Goal: Communication & Community: Ask a question

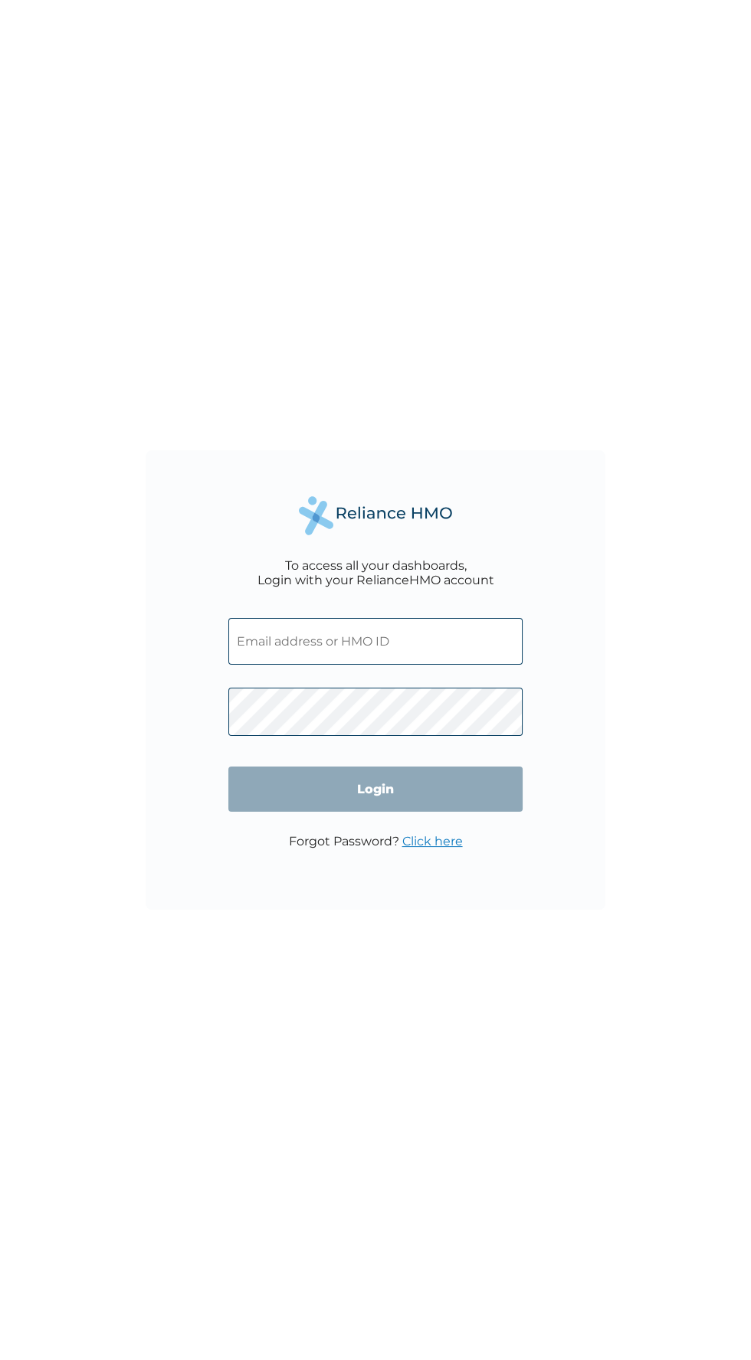
click at [432, 646] on input "text" at bounding box center [375, 641] width 294 height 47
click input "Login" at bounding box center [375, 789] width 294 height 45
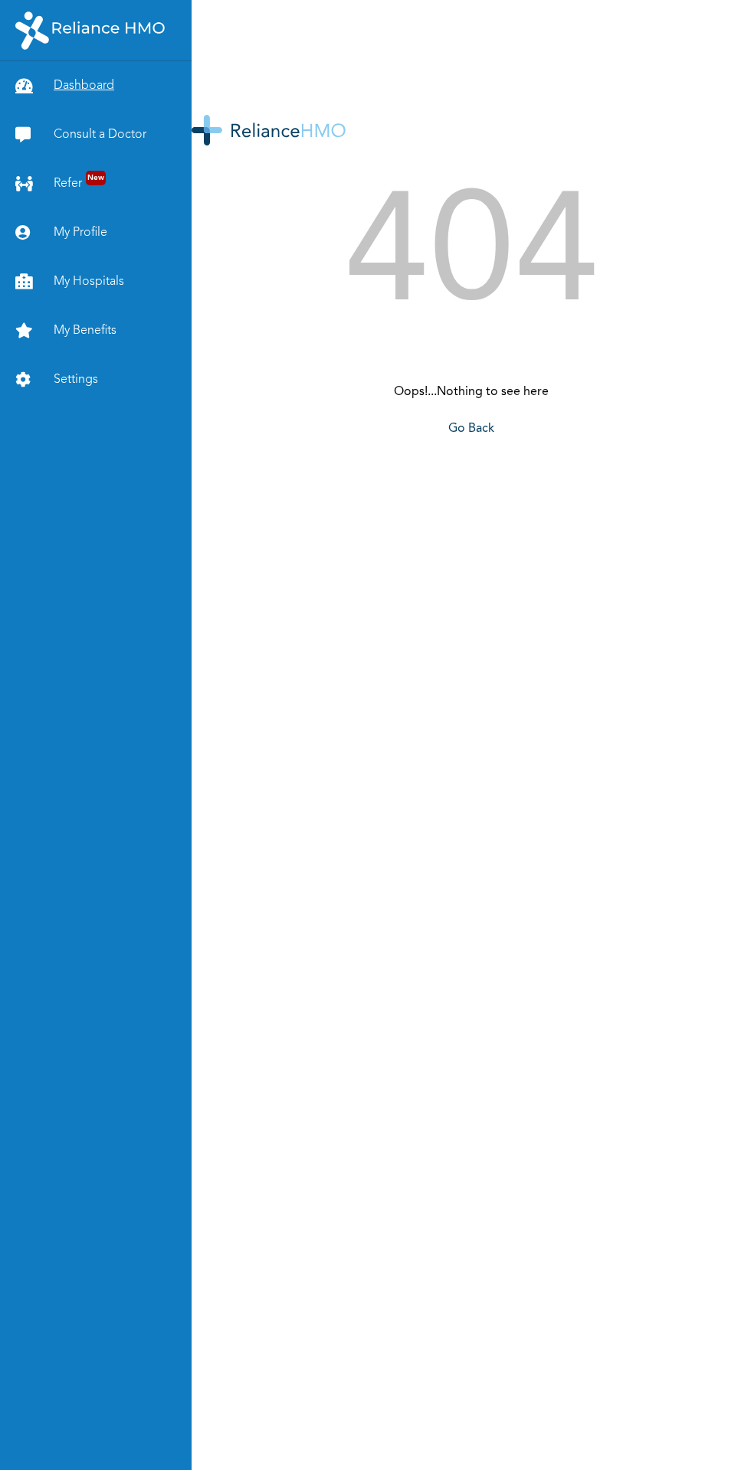
click at [108, 97] on link "Dashboard" at bounding box center [95, 85] width 191 height 49
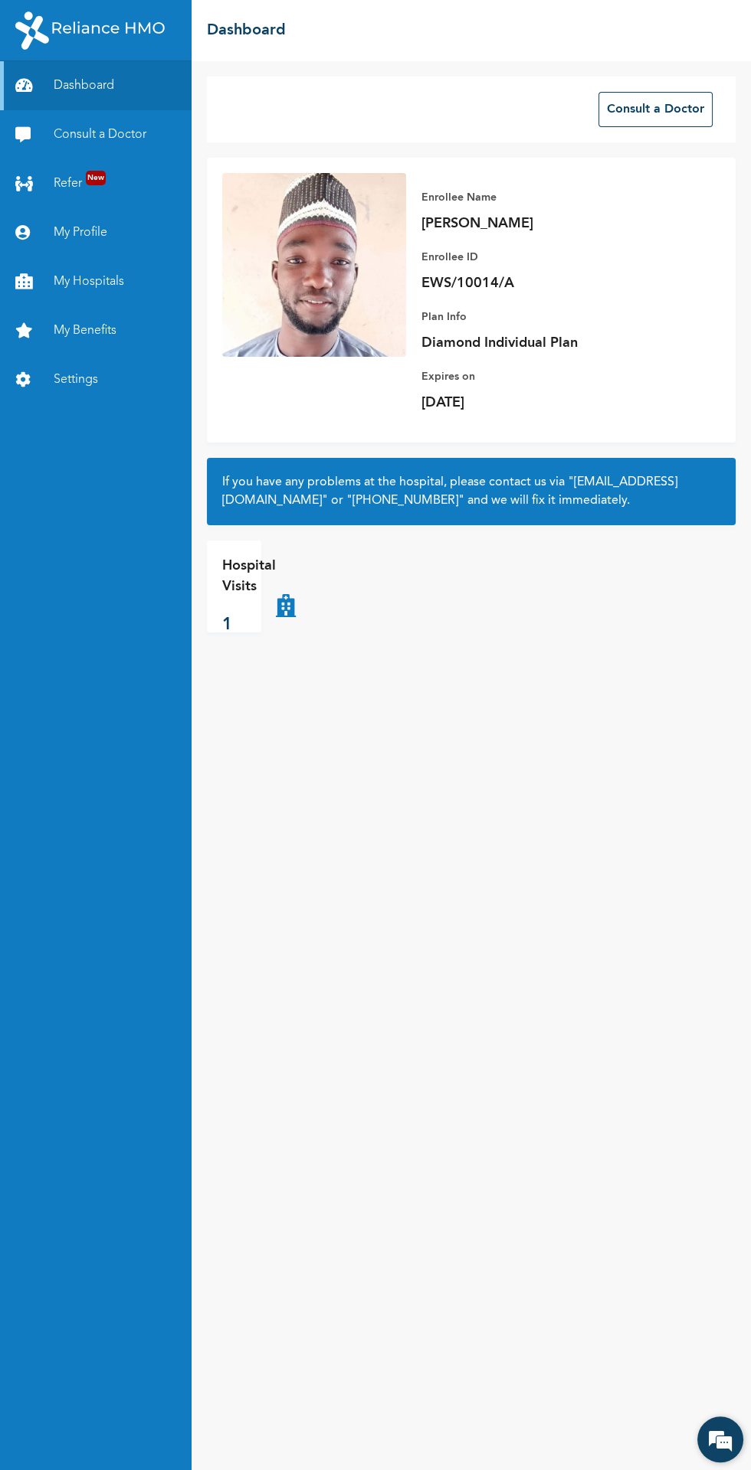
click at [718, 1444] on em at bounding box center [719, 1439] width 41 height 41
click at [707, 1448] on em at bounding box center [719, 1439] width 41 height 41
click at [715, 1452] on em at bounding box center [719, 1439] width 41 height 41
click at [714, 1457] on em at bounding box center [719, 1439] width 41 height 41
click at [715, 1452] on em at bounding box center [719, 1439] width 41 height 41
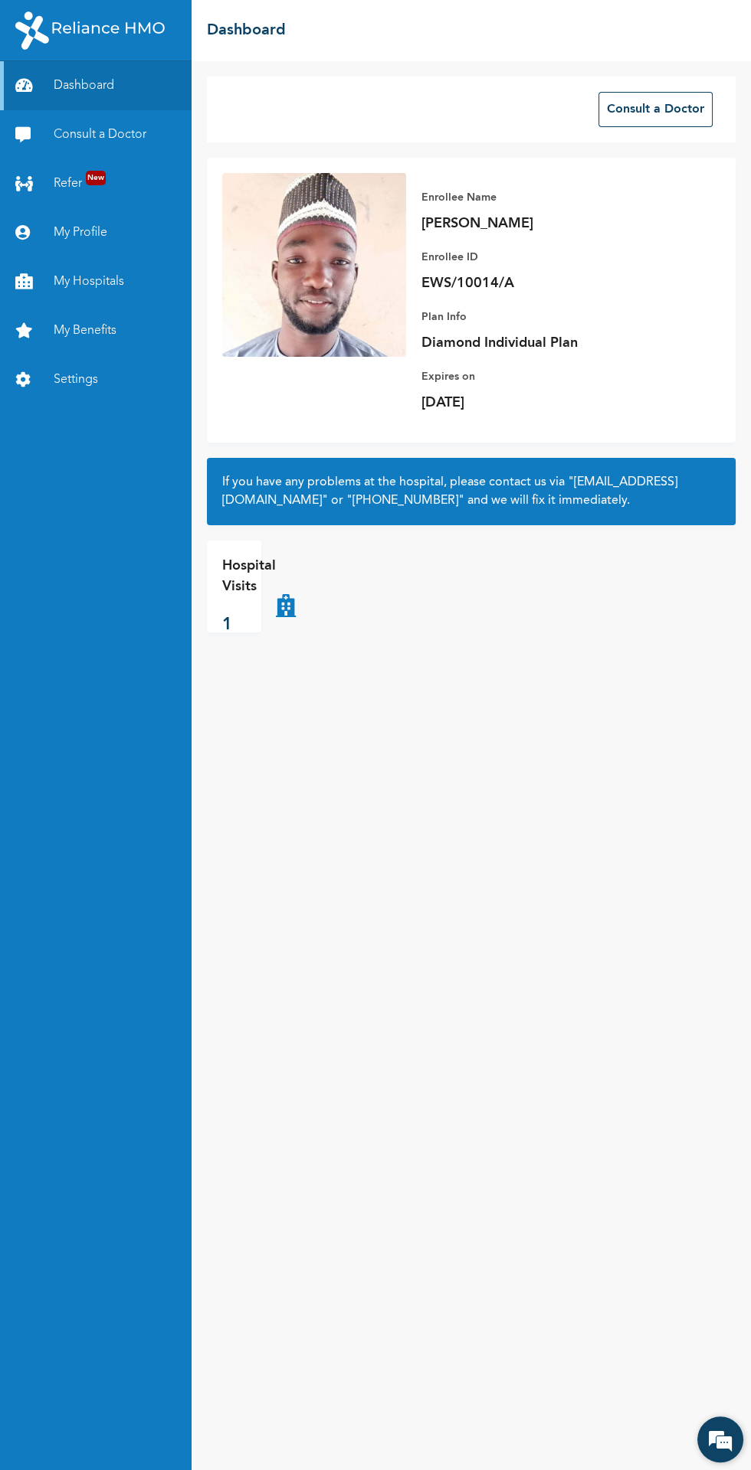
click at [723, 1453] on em at bounding box center [719, 1439] width 41 height 41
click at [711, 1427] on em at bounding box center [719, 1439] width 41 height 41
click at [725, 1443] on em at bounding box center [719, 1439] width 41 height 41
click at [67, 372] on link "Settings" at bounding box center [95, 379] width 191 height 49
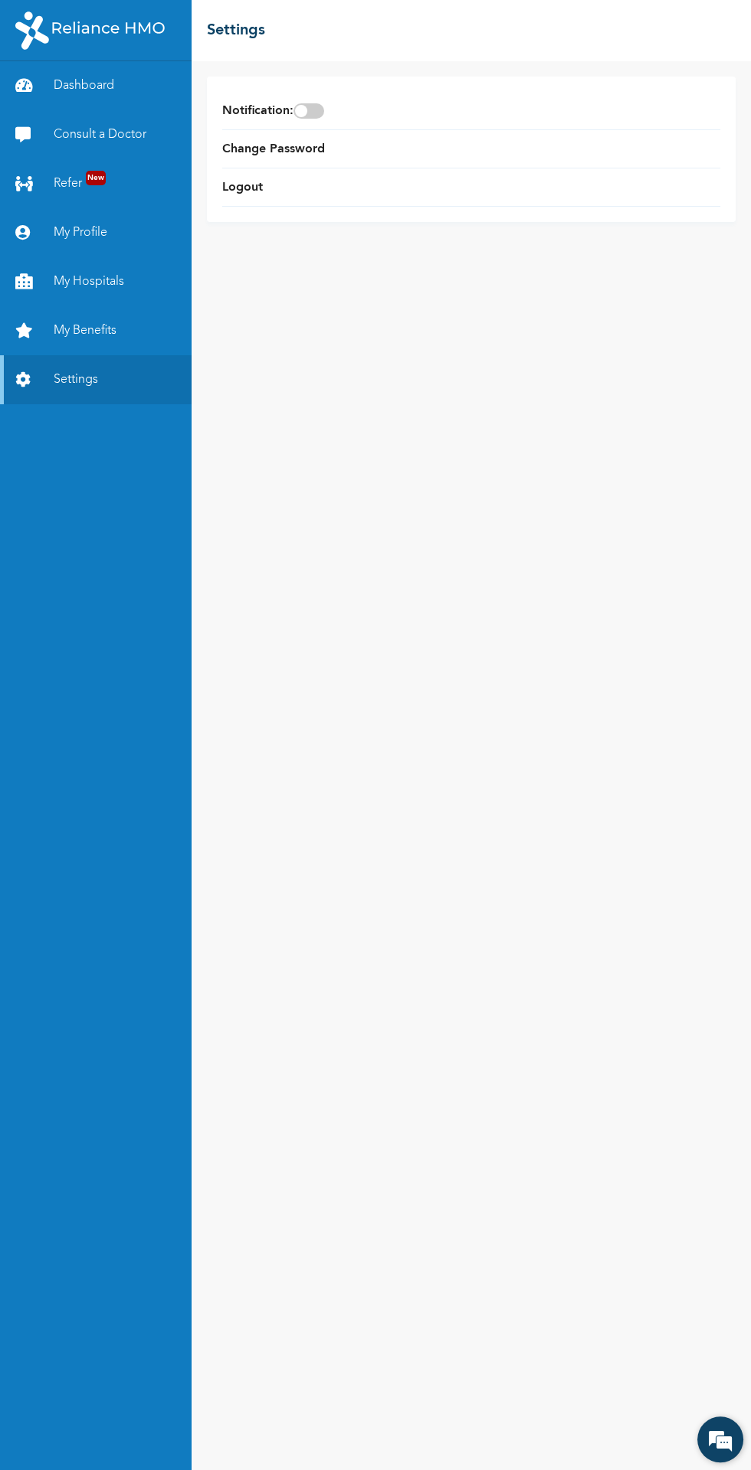
click at [715, 1446] on em at bounding box center [719, 1439] width 41 height 41
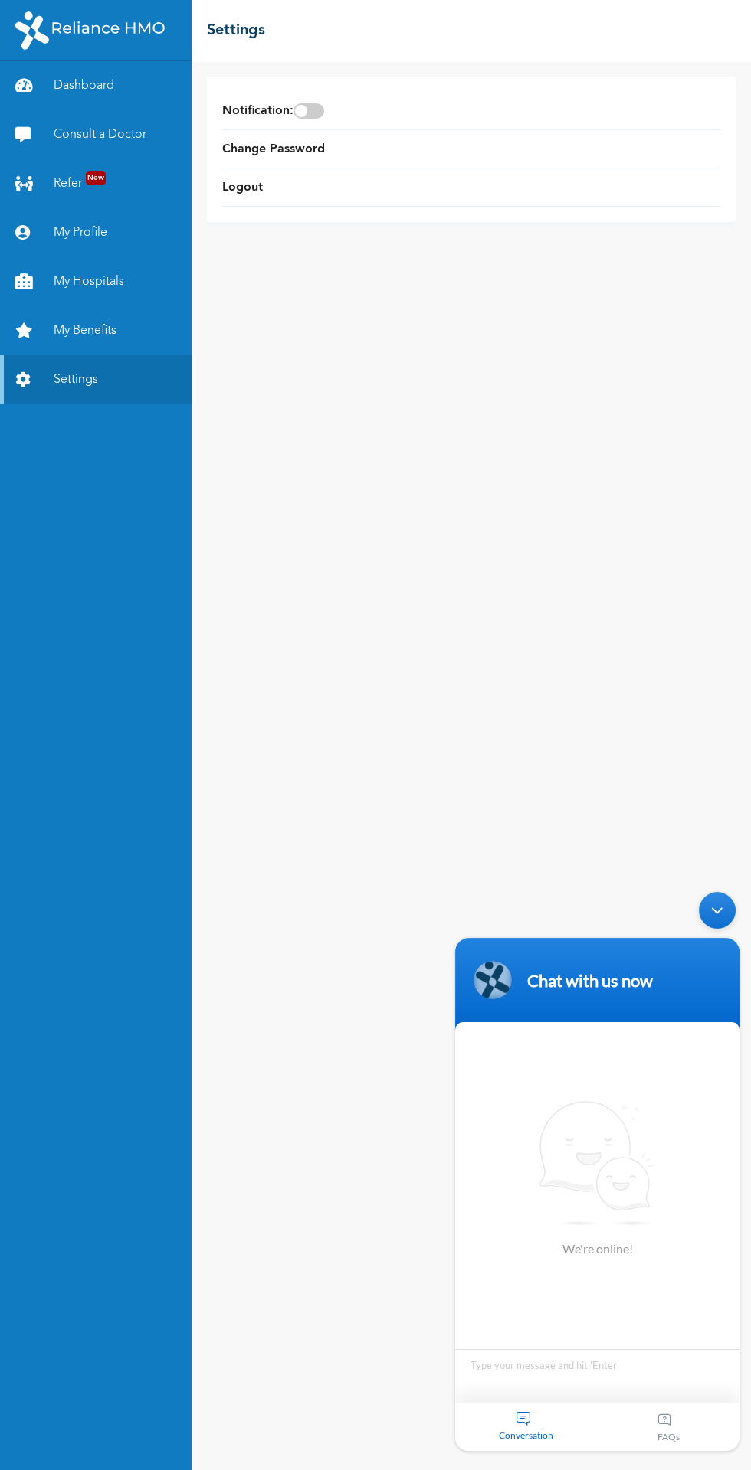
click at [730, 1461] on div "We're Online! How may I help you [DATE]?" at bounding box center [720, 1440] width 46 height 46
click at [598, 1302] on div "Chat Now" at bounding box center [597, 1301] width 110 height 29
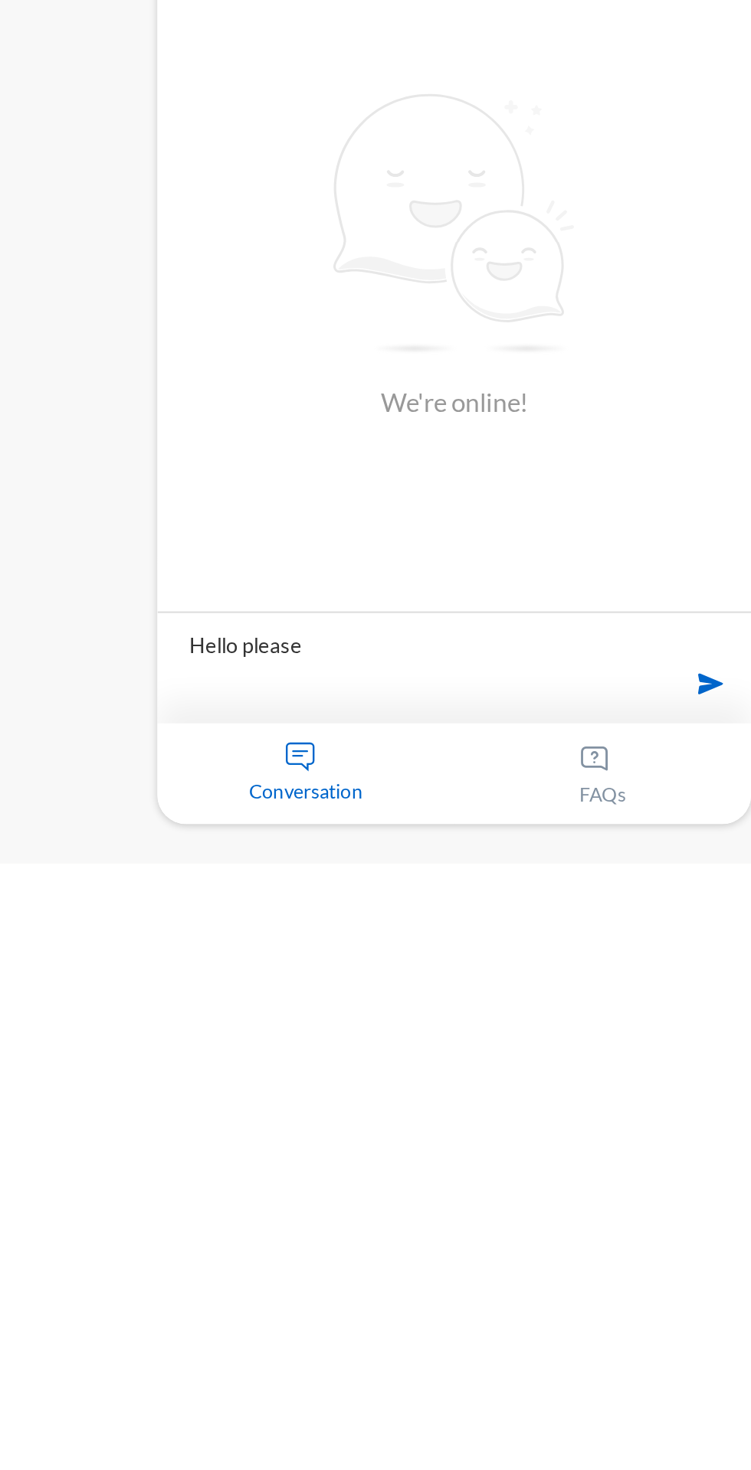
type textarea "Hello please"
click at [407, 151] on span at bounding box center [413, 140] width 23 height 23
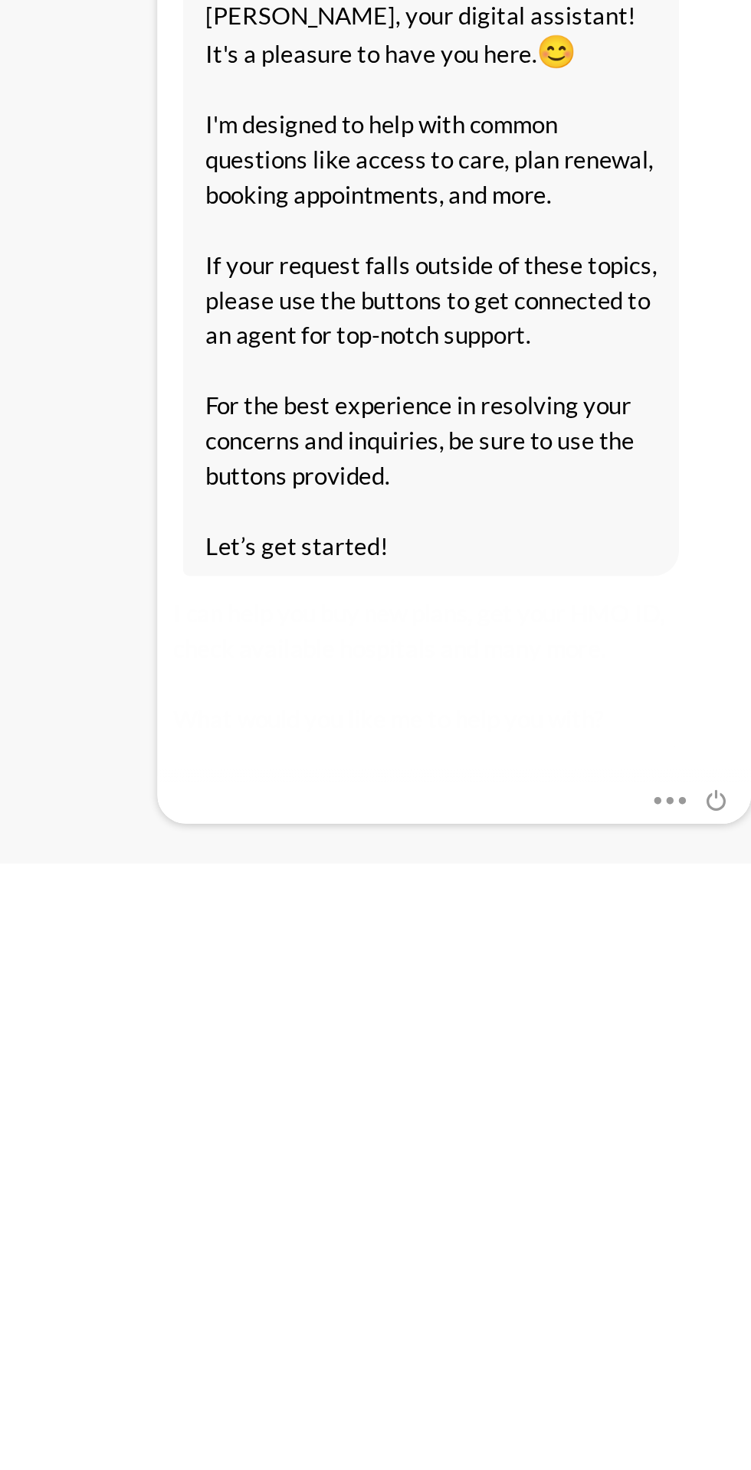
scroll to position [293, 0]
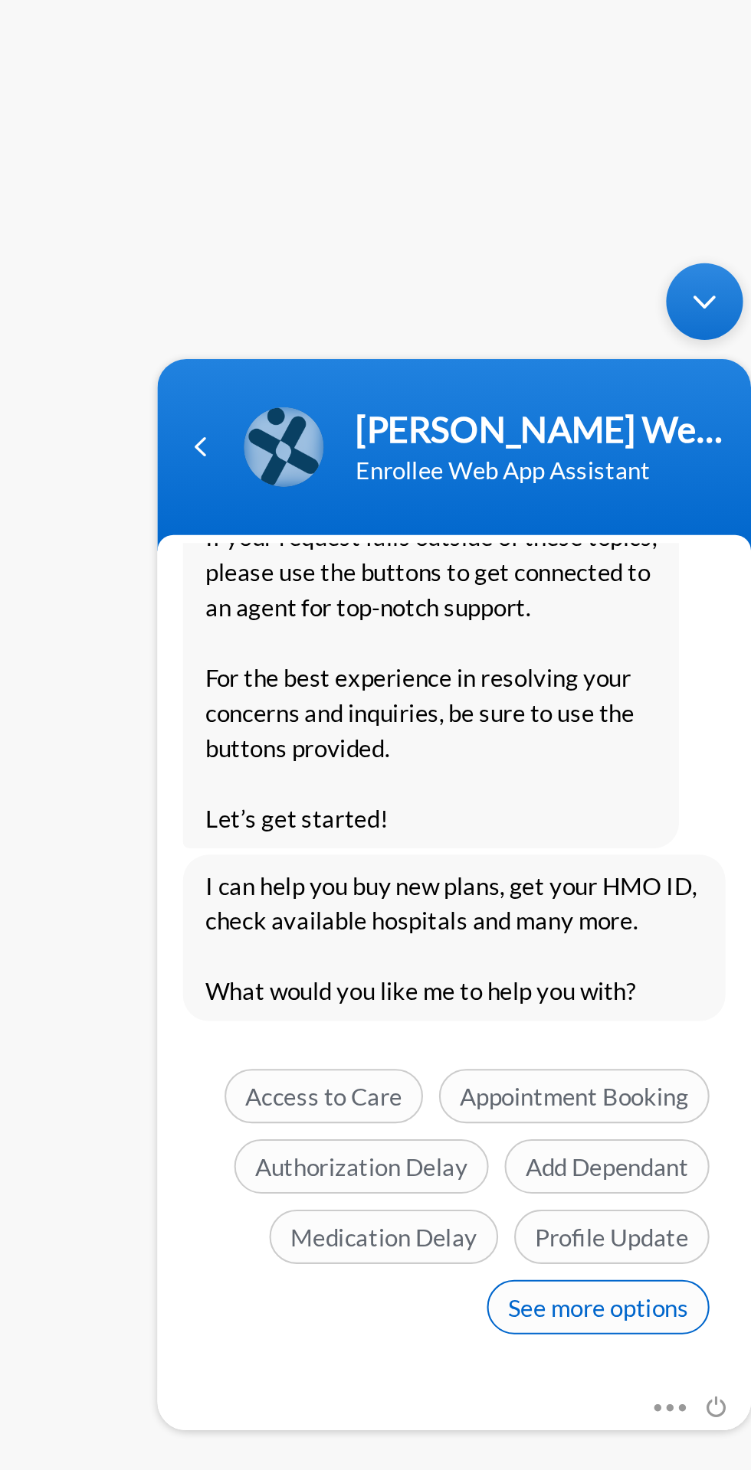
click at [355, 761] on span "See more options" at bounding box center [359, 754] width 106 height 26
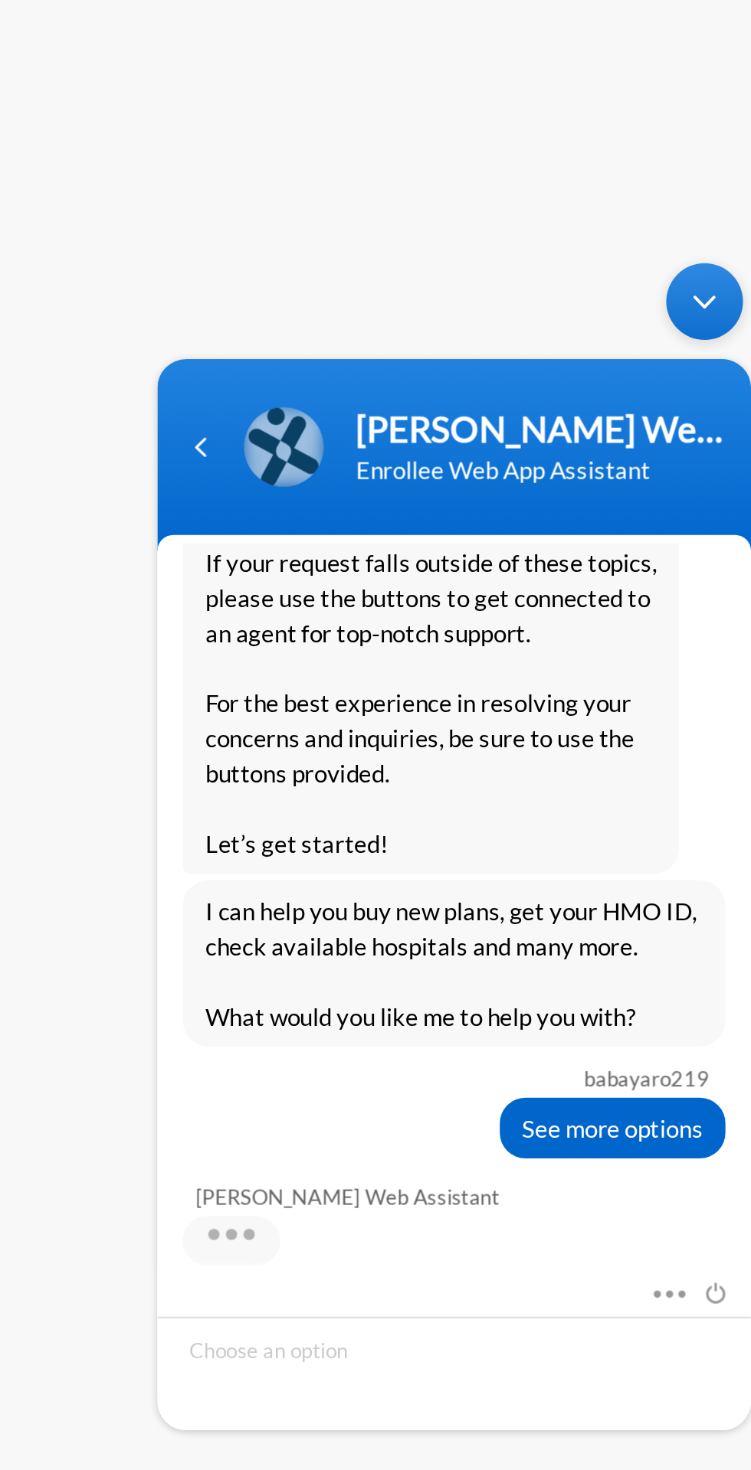
scroll to position [405, 0]
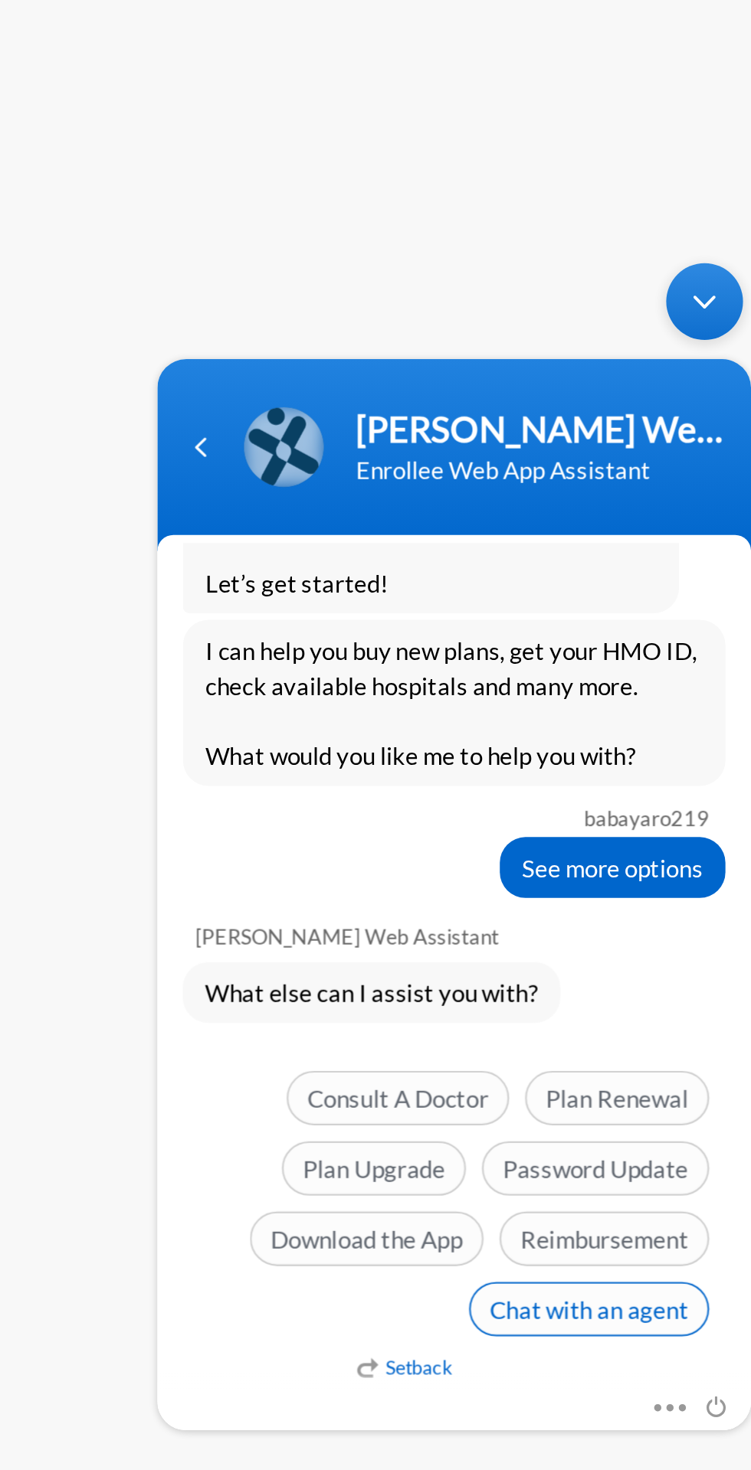
click at [360, 756] on span "Chat with an agent" at bounding box center [355, 755] width 115 height 26
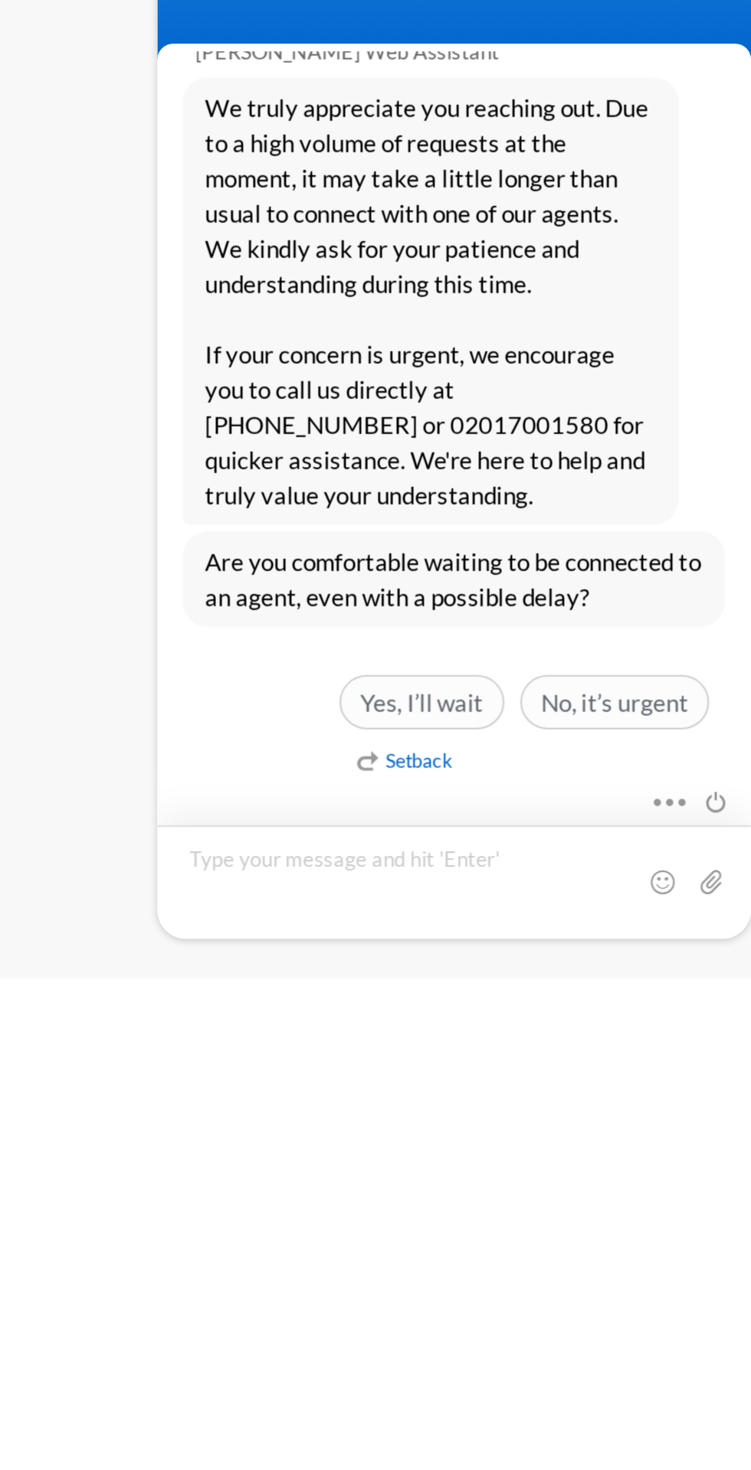
scroll to position [0, 0]
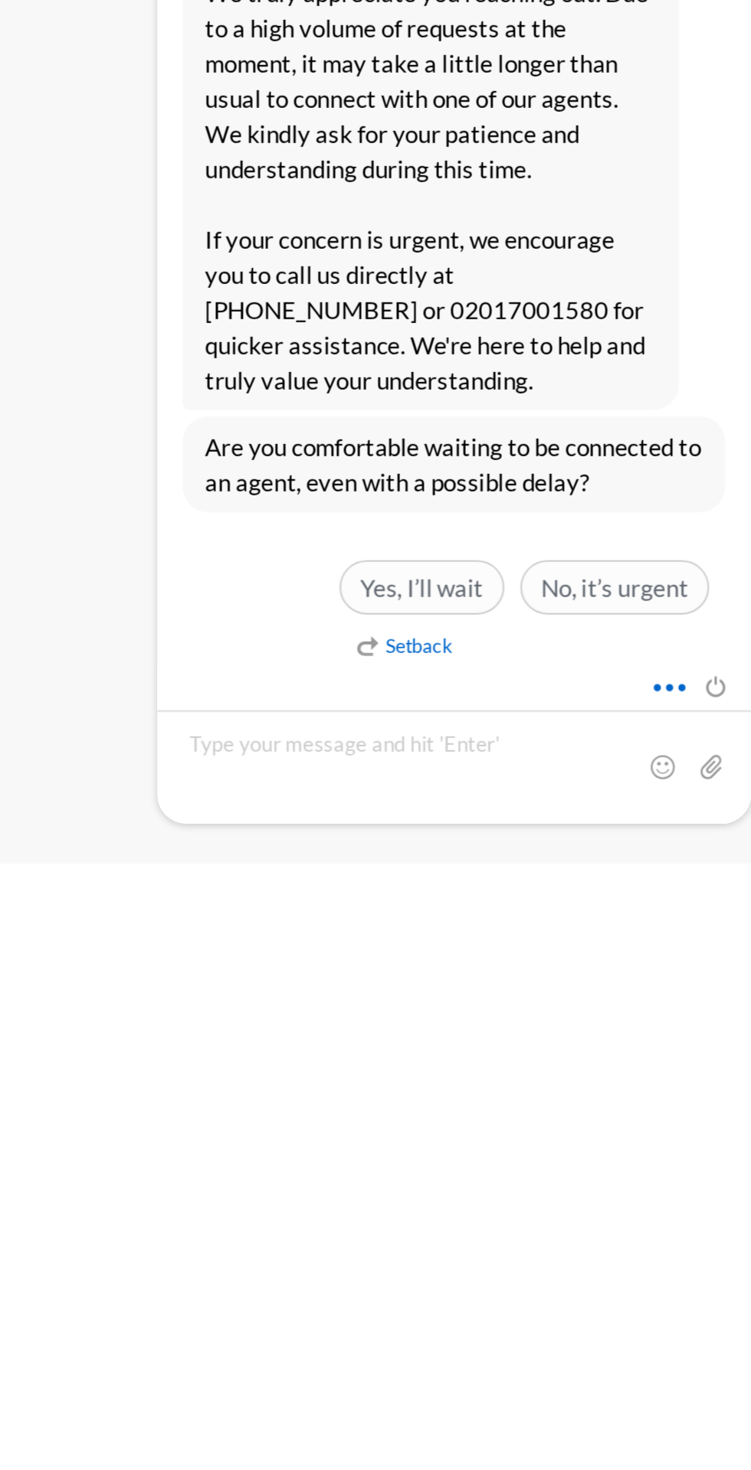
click at [392, 140] on span at bounding box center [389, 140] width 11 height 14
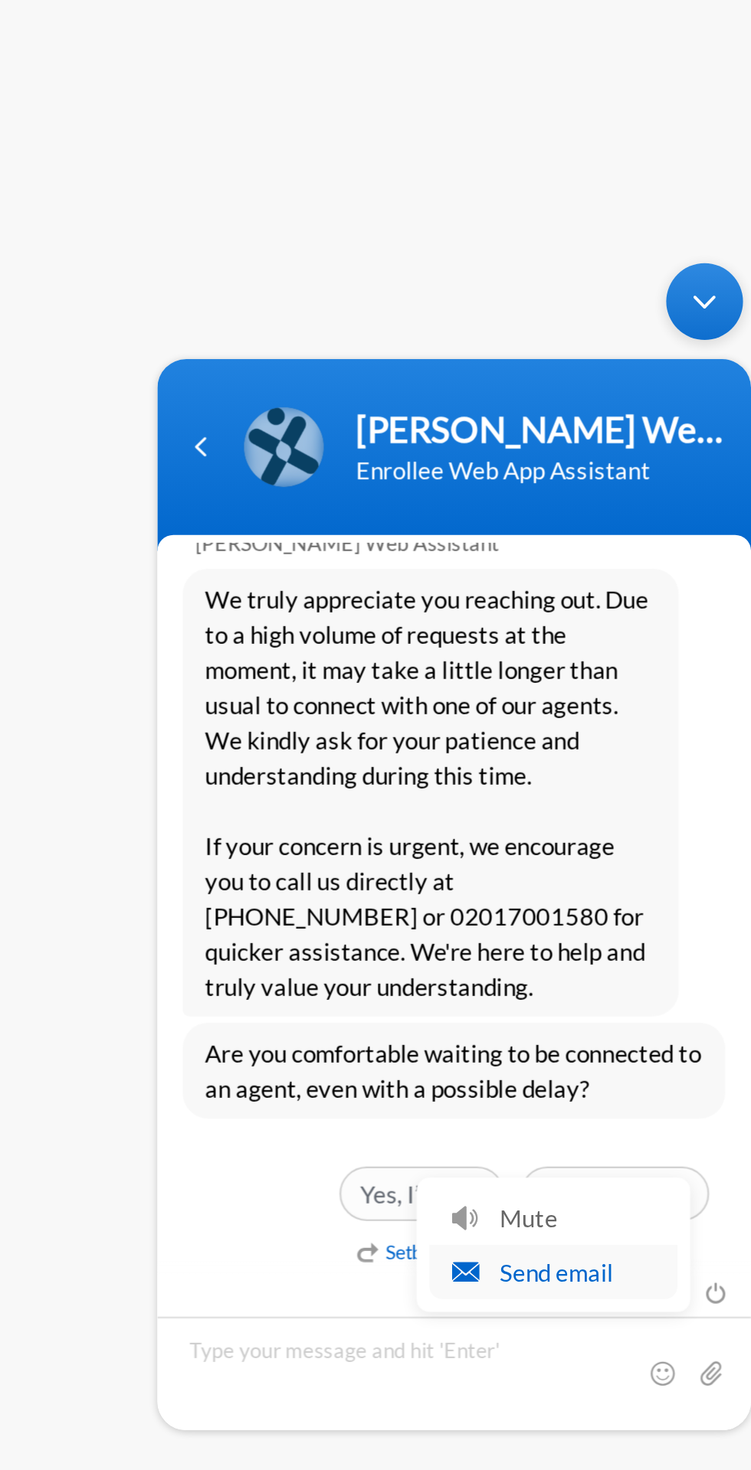
click at [345, 740] on li "Send email" at bounding box center [338, 738] width 119 height 26
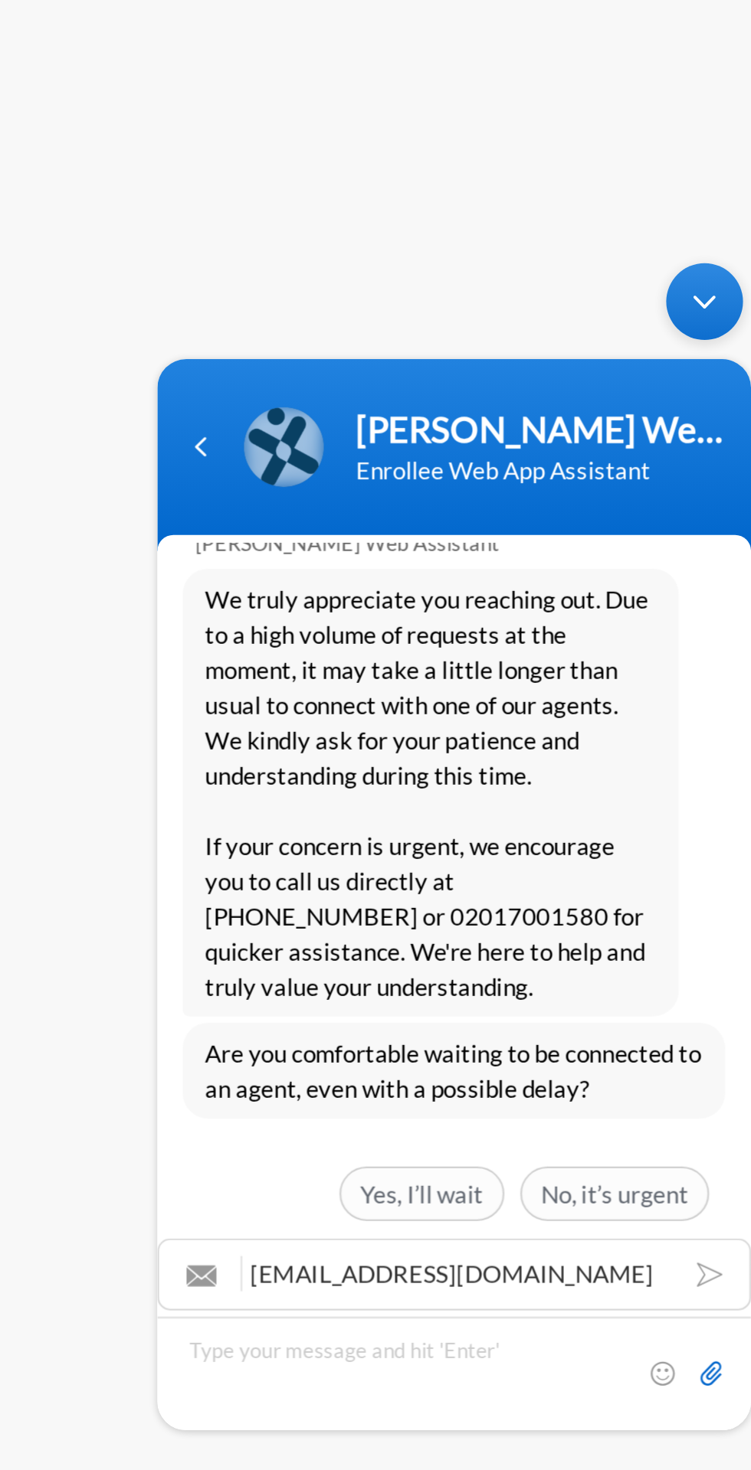
click at [418, 786] on input "file" at bounding box center [413, 785] width 15 height 15
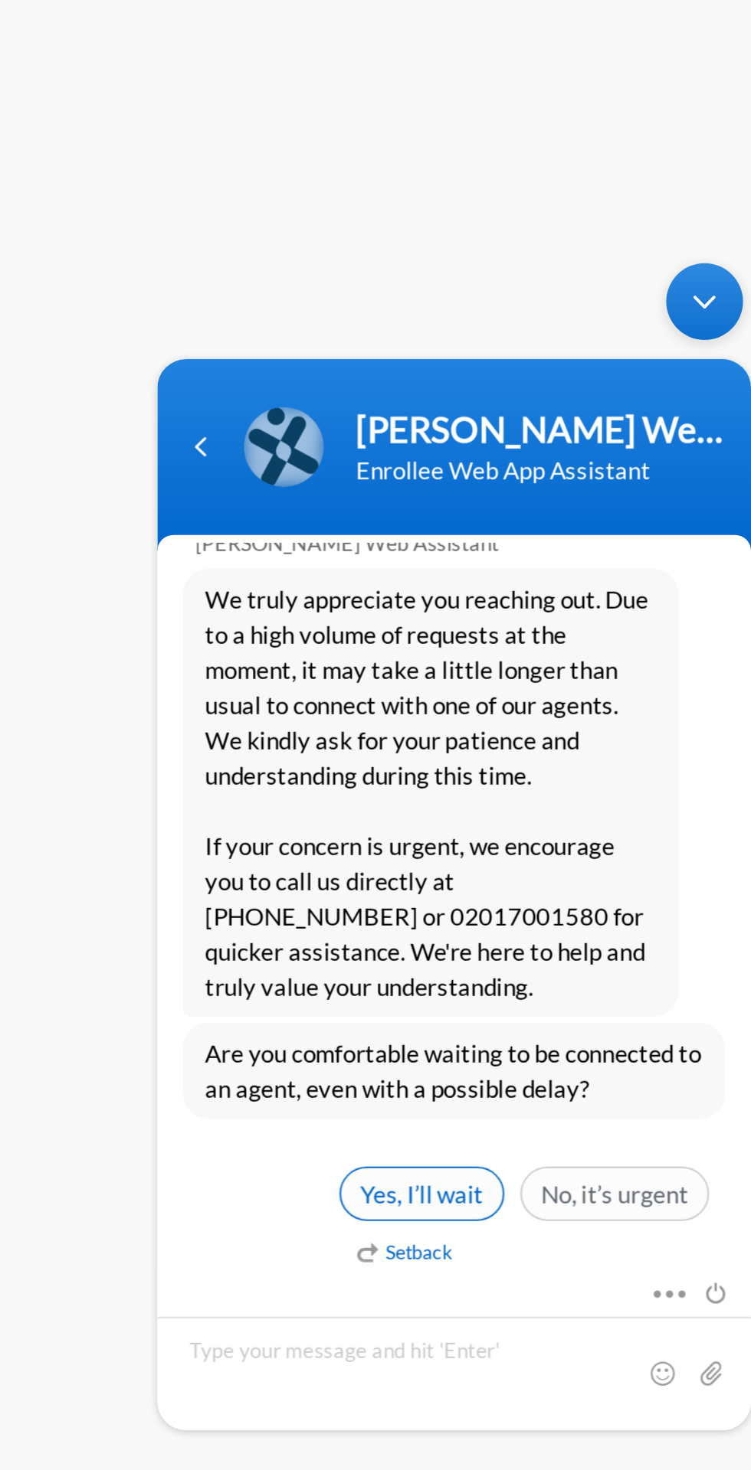
click at [274, 696] on span "Yes, I’ll wait" at bounding box center [275, 700] width 79 height 26
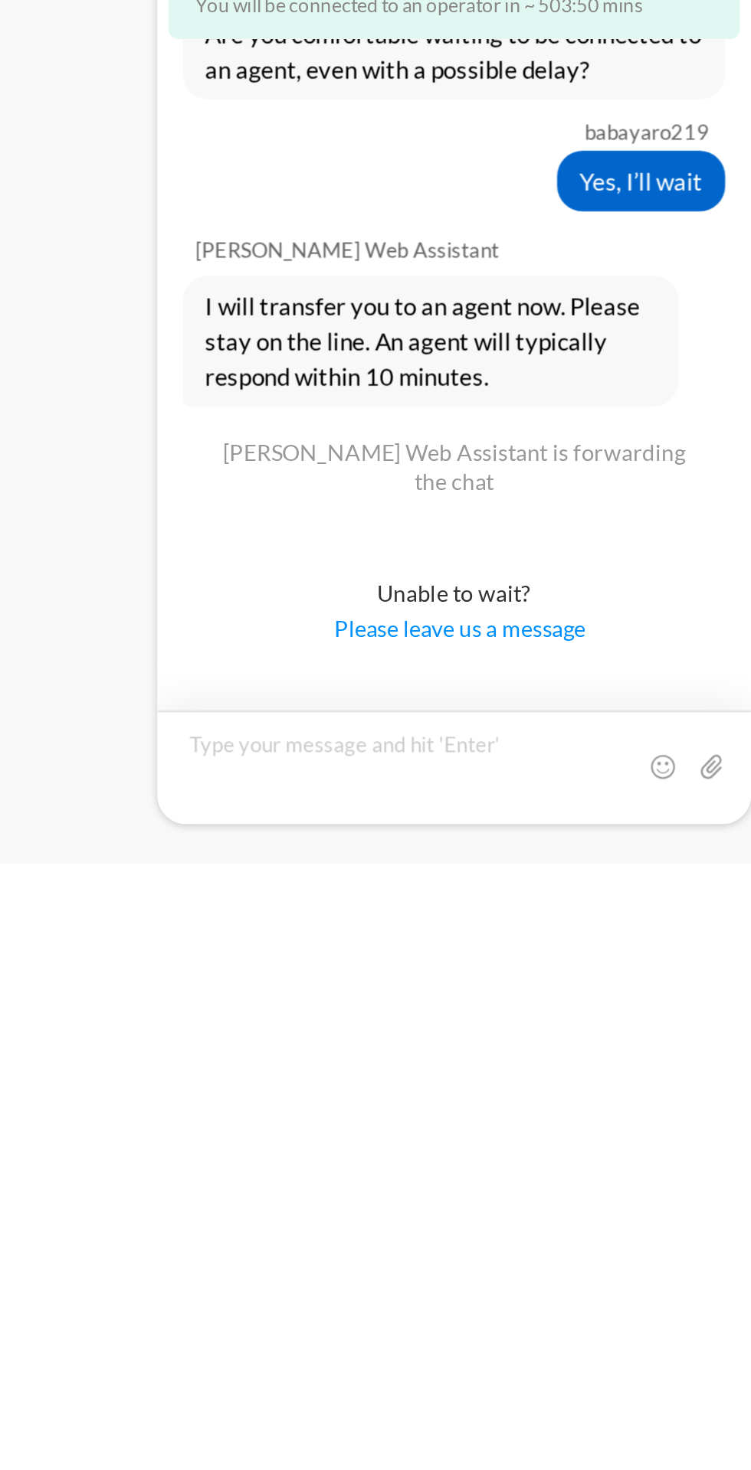
click at [411, 189] on textarea "Type your message and hit 'Enter'" at bounding box center [291, 181] width 284 height 54
click at [411, 181] on input "file" at bounding box center [413, 179] width 15 height 15
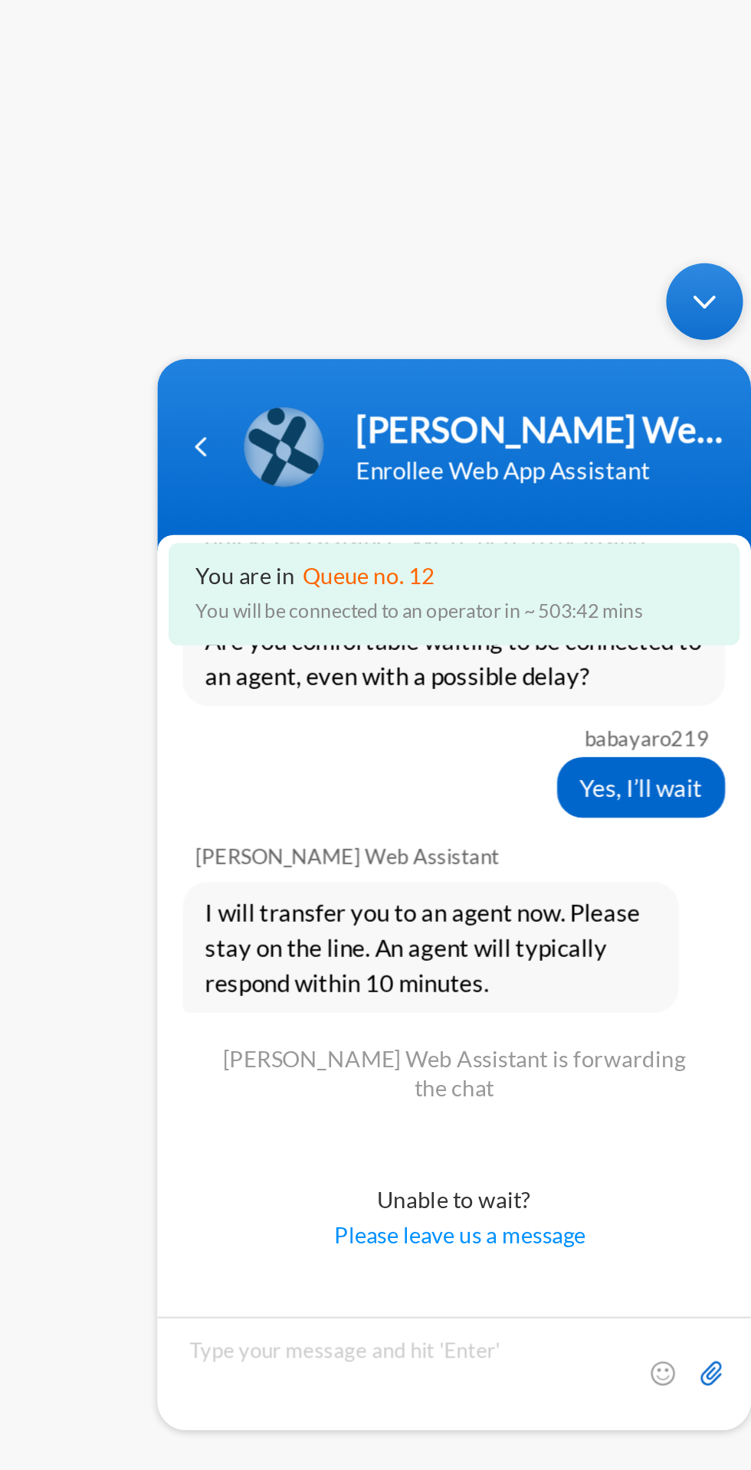
type input "C:\fakepath\20250814_194423.heic"
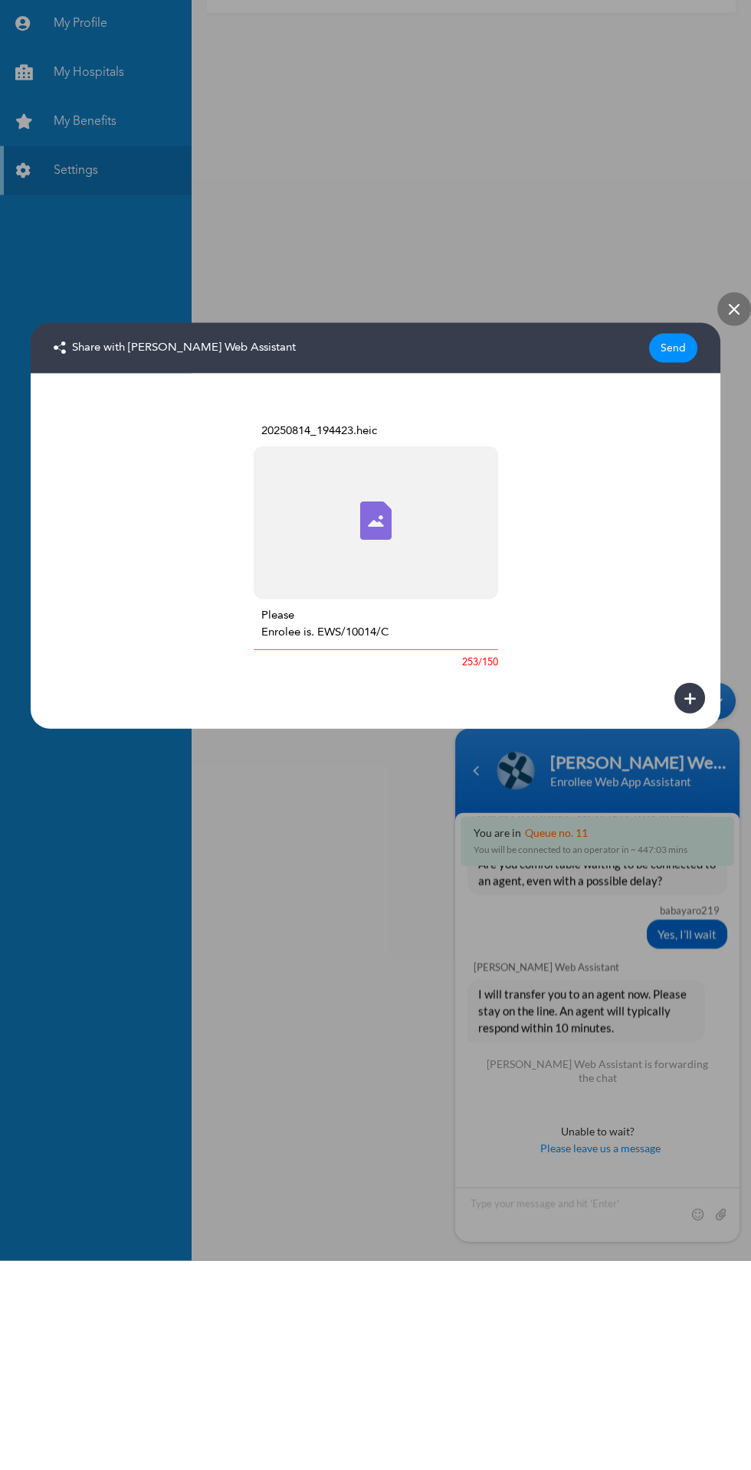
type textarea "Hello this is a diagnosis of my daughter [DATE] from standard hospital but they…"
click at [672, 557] on div "Send" at bounding box center [673, 557] width 48 height 29
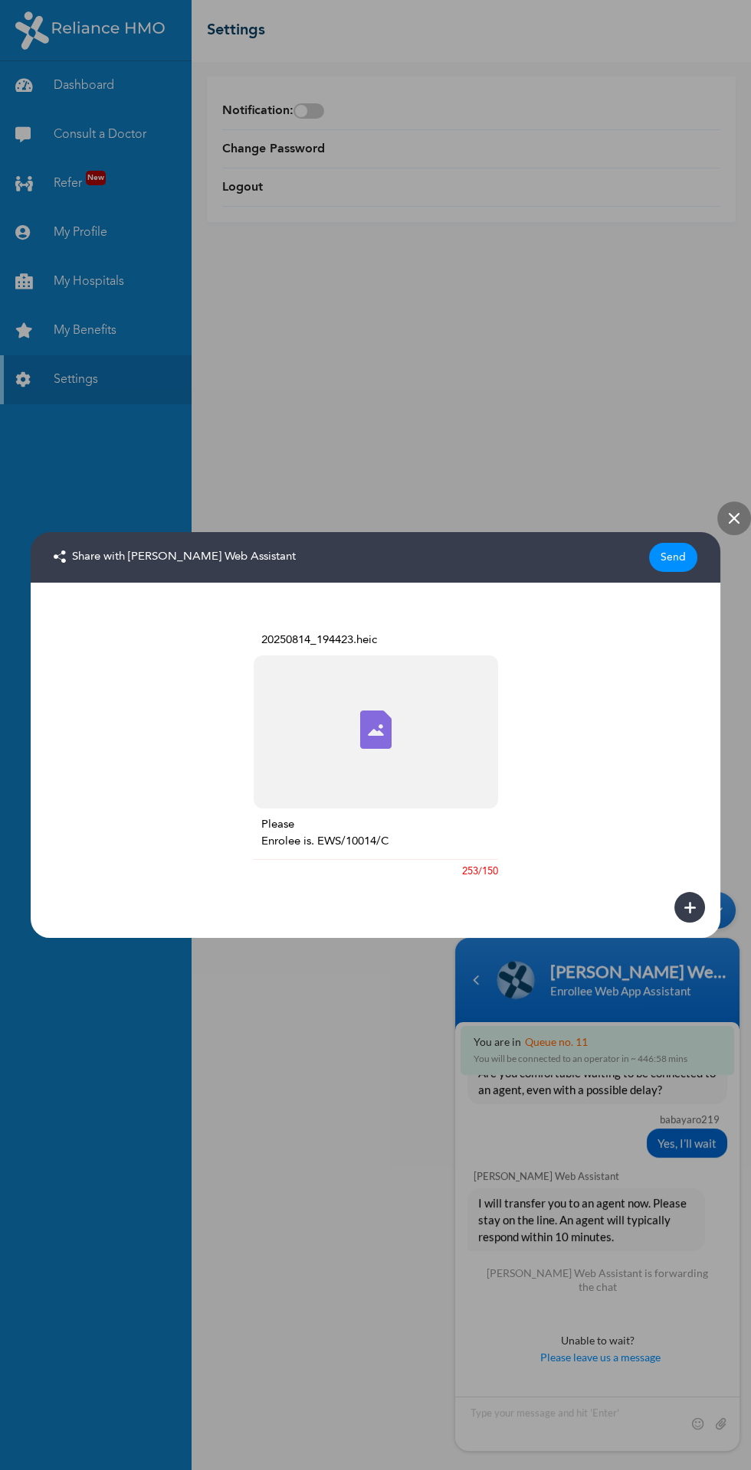
click at [662, 563] on div "Send" at bounding box center [673, 557] width 48 height 29
click at [673, 557] on div "Send" at bounding box center [673, 557] width 48 height 29
click at [672, 557] on div "Send" at bounding box center [673, 557] width 48 height 29
click at [677, 561] on div "Send" at bounding box center [673, 557] width 48 height 29
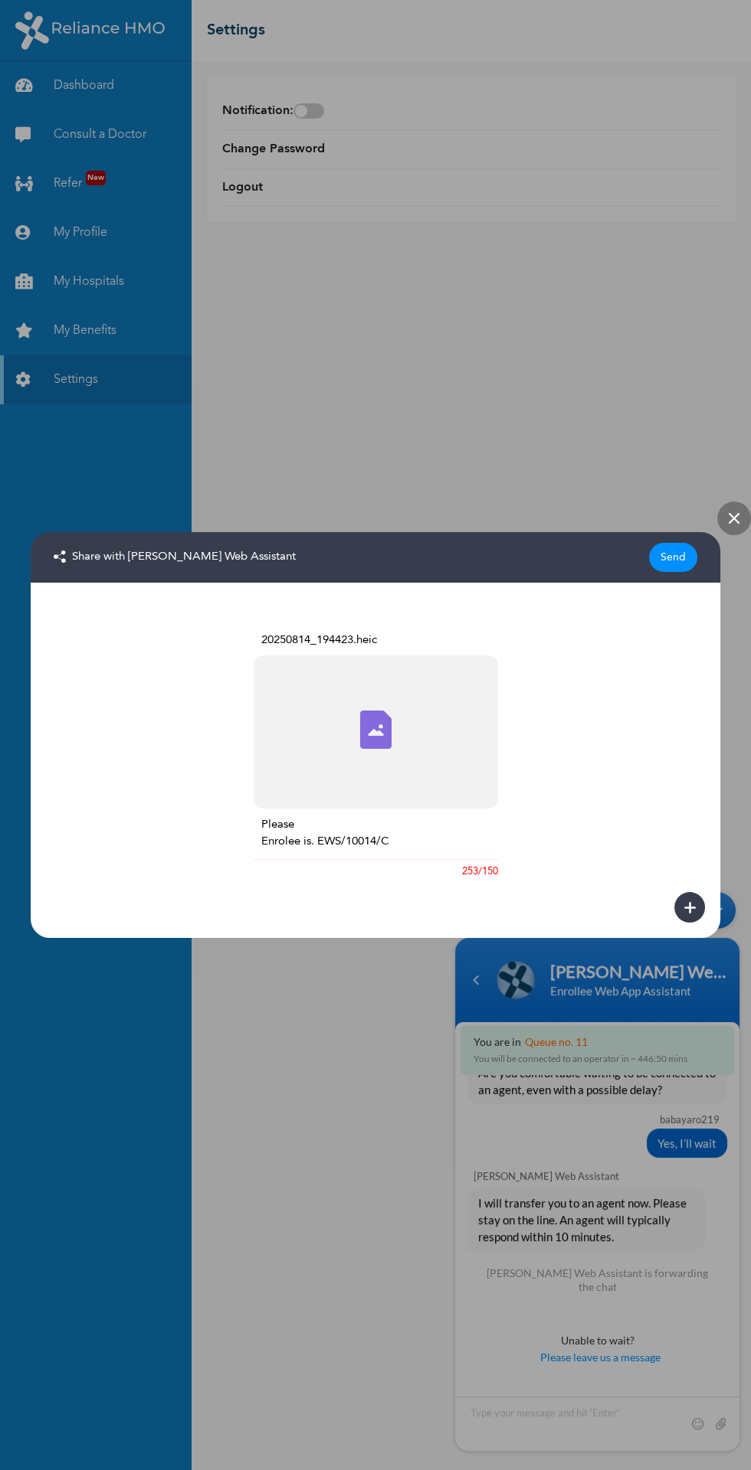
click at [676, 558] on div "Send" at bounding box center [673, 557] width 48 height 29
click at [669, 557] on div "Send" at bounding box center [673, 557] width 48 height 29
click at [666, 561] on div "Send" at bounding box center [673, 557] width 48 height 29
click at [672, 557] on div "Send" at bounding box center [673, 557] width 48 height 29
click at [731, 509] on em at bounding box center [734, 519] width 34 height 34
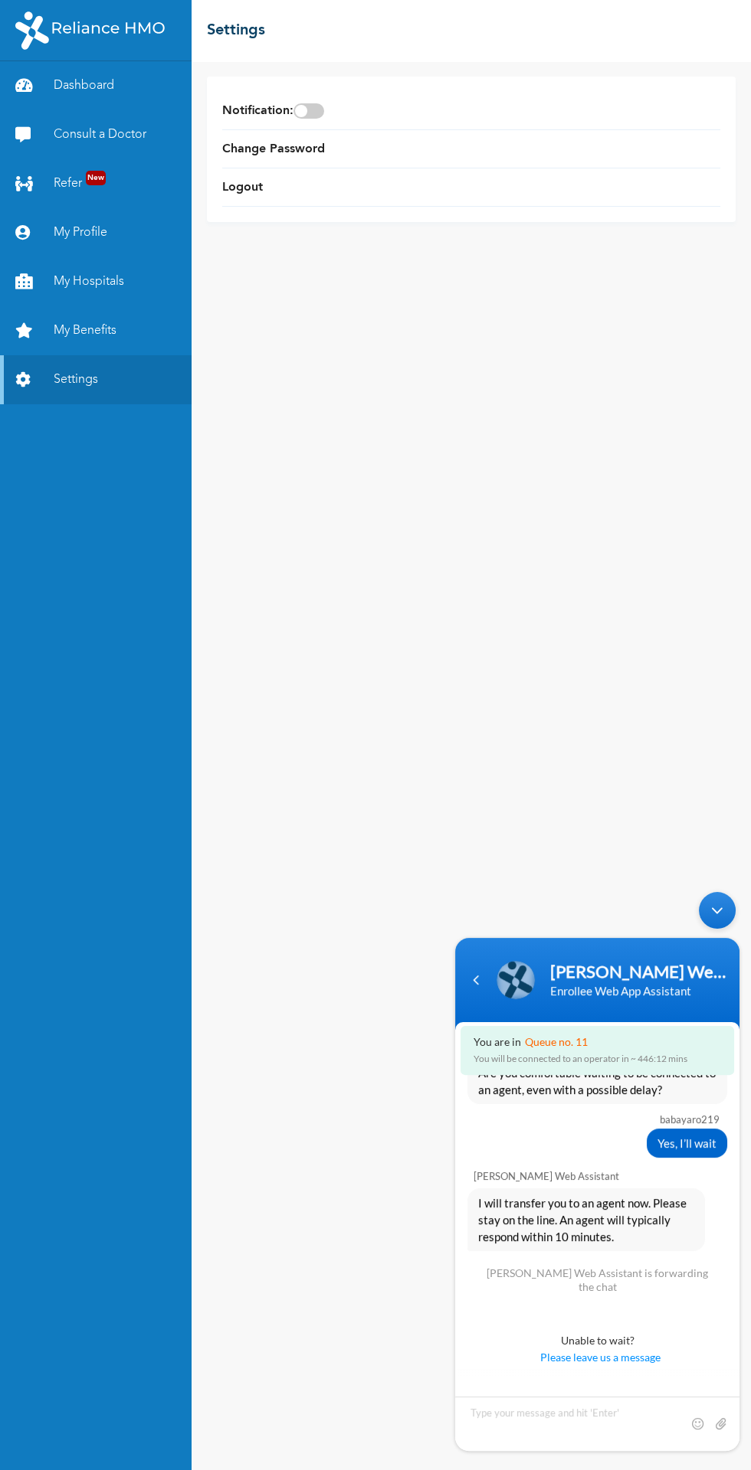
click at [721, 525] on div "Notification : Change Password Logout" at bounding box center [470, 765] width 559 height 1409
click at [109, 103] on link "Dashboard" at bounding box center [95, 85] width 191 height 49
